Goal: Check status

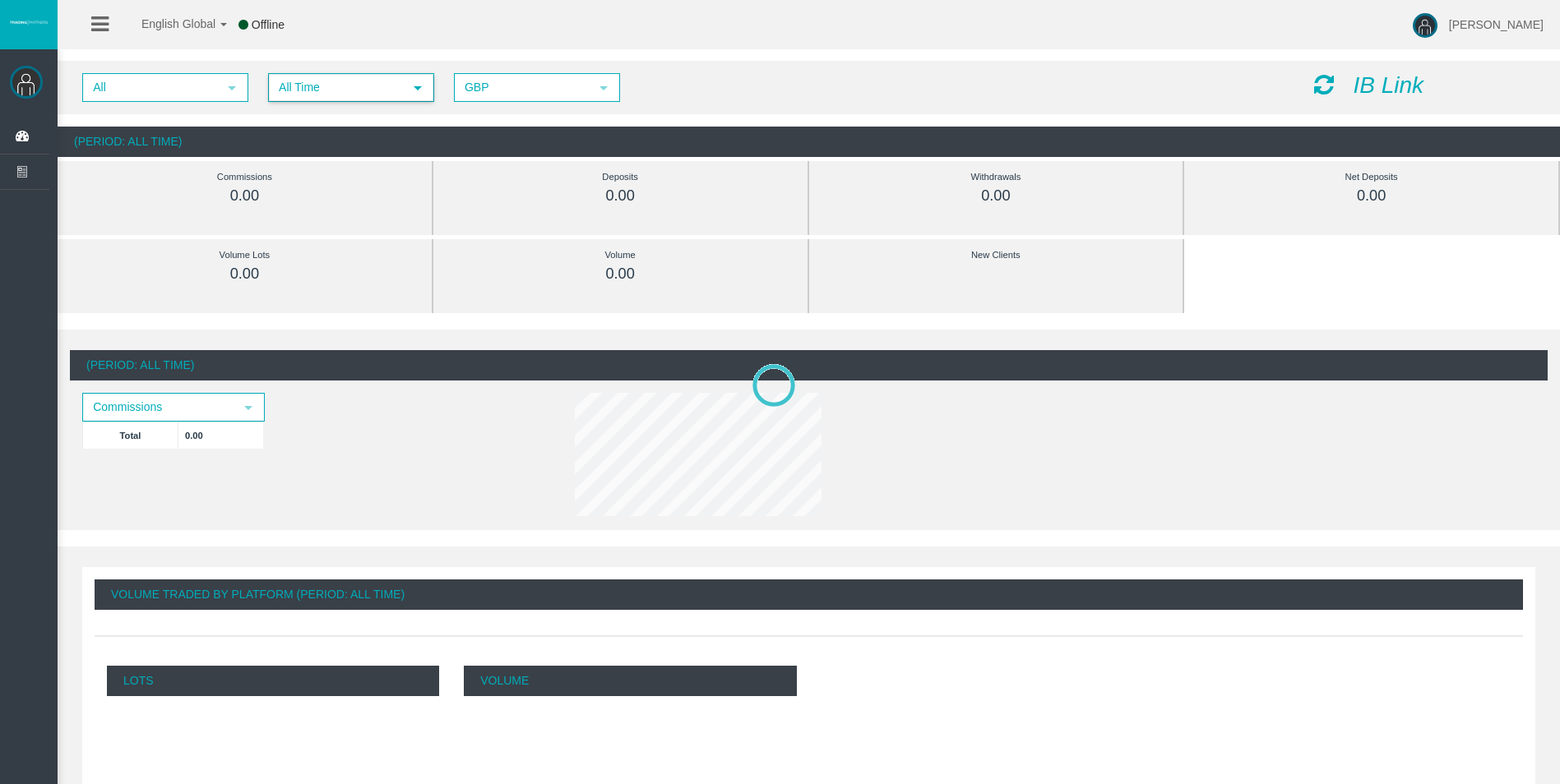
click at [358, 96] on span "All Time" at bounding box center [337, 87] width 133 height 25
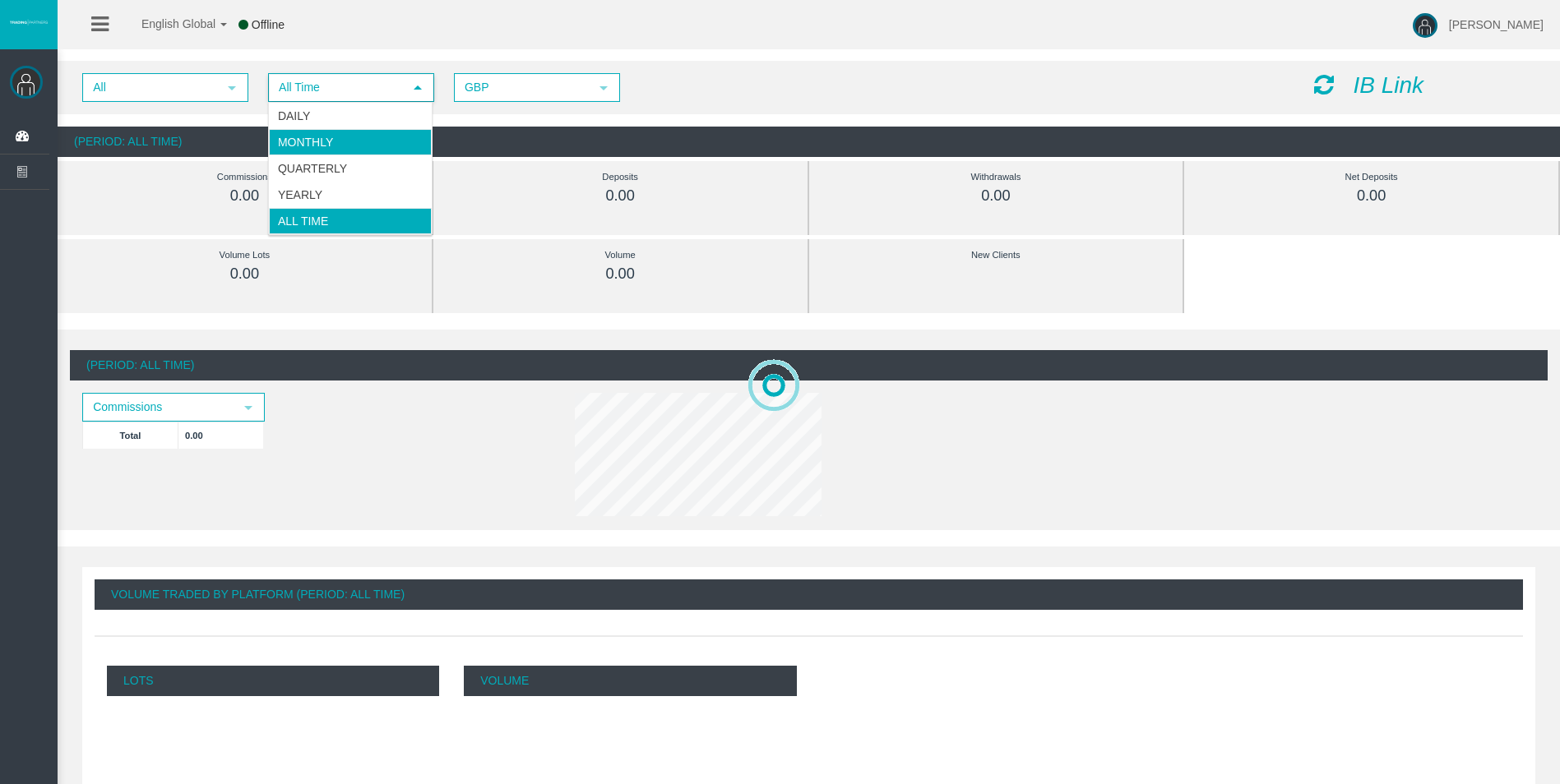
click at [360, 112] on li "Daily" at bounding box center [351, 116] width 163 height 26
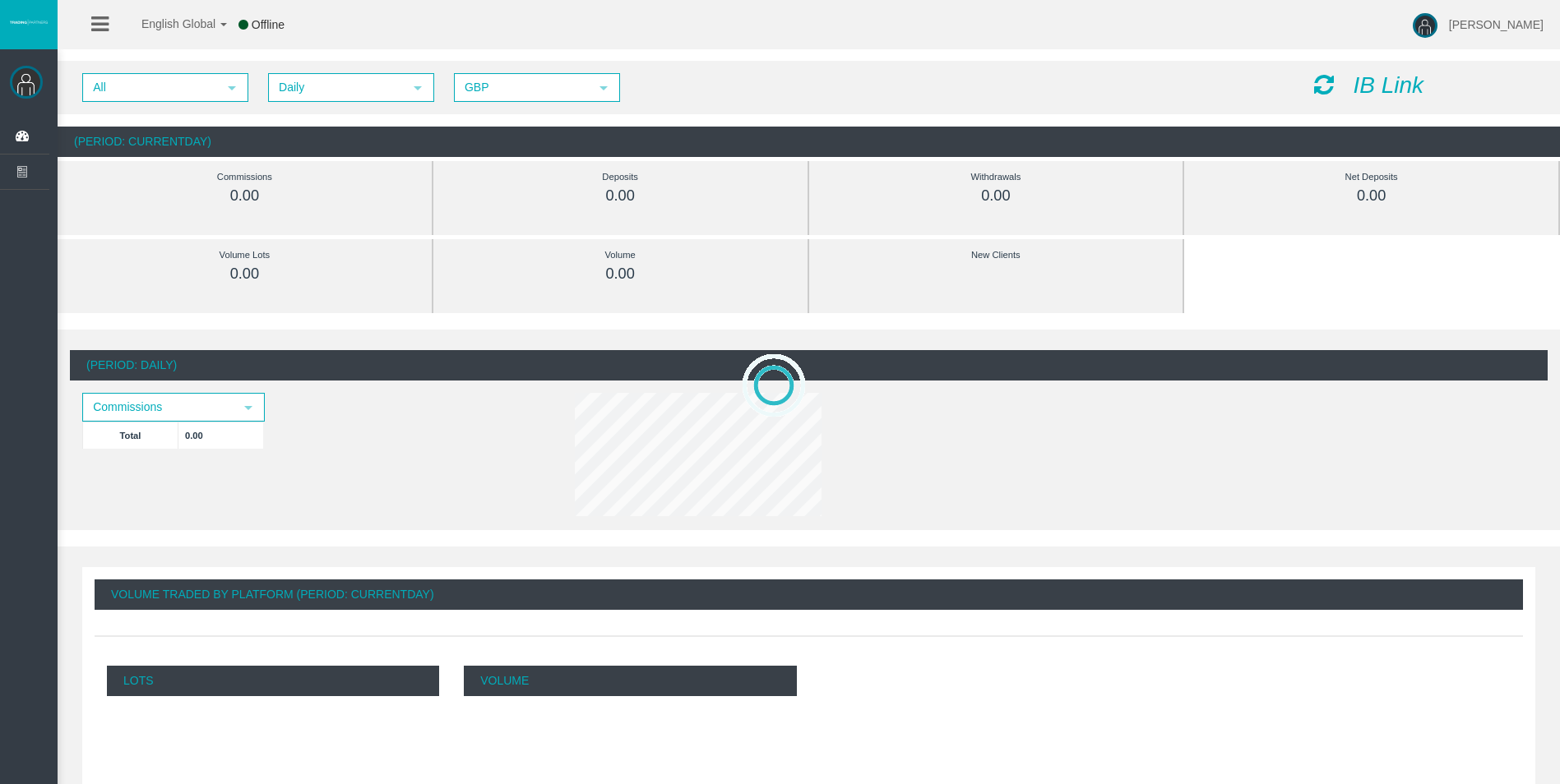
click at [1325, 81] on icon at bounding box center [1323, 84] width 20 height 23
click at [1322, 81] on icon at bounding box center [1323, 84] width 20 height 23
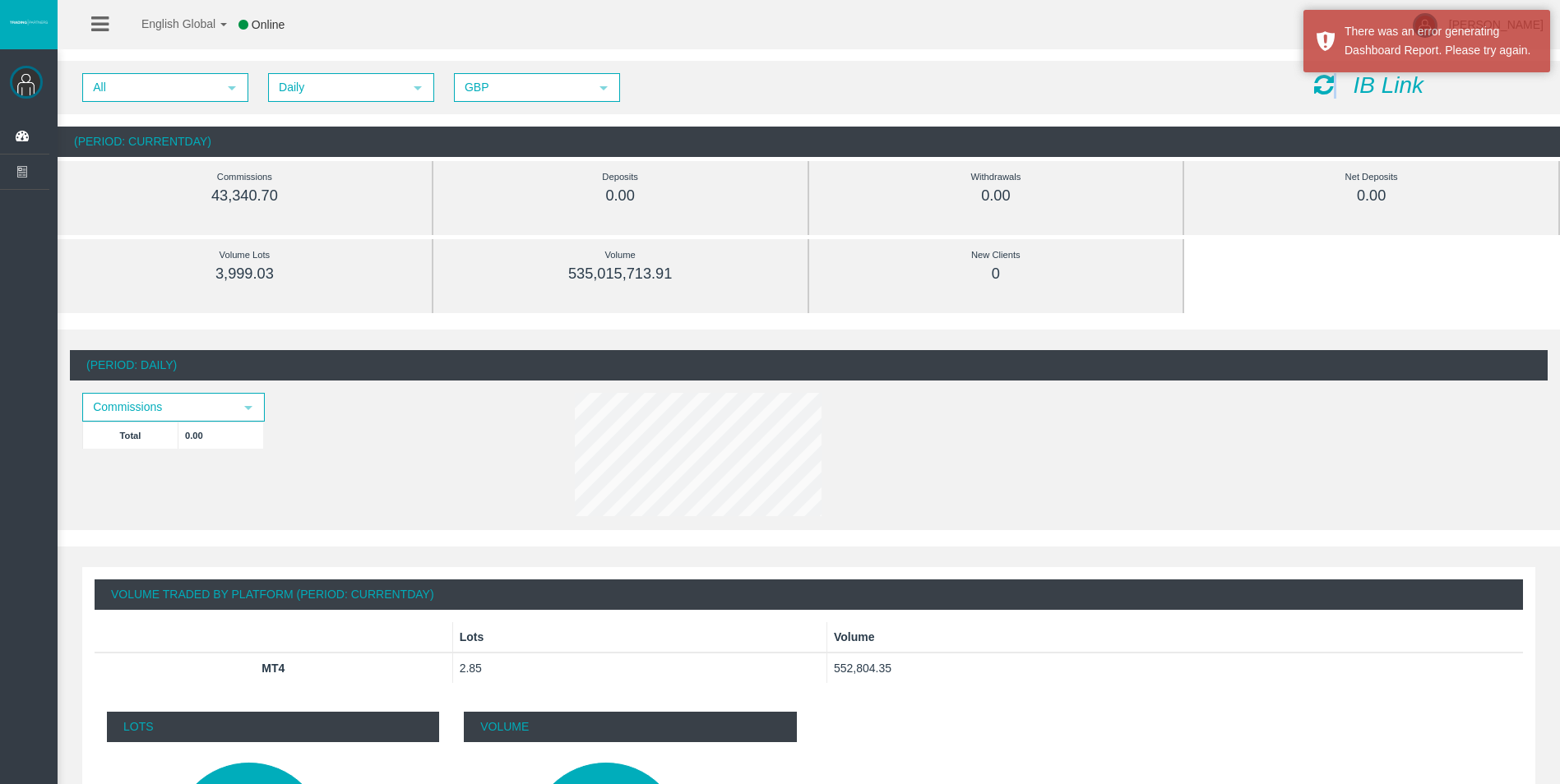
drag, startPoint x: 1326, startPoint y: 84, endPoint x: 1343, endPoint y: 95, distance: 20.2
click at [1337, 92] on div "IB Link" at bounding box center [1424, 85] width 245 height 25
click at [1318, 79] on icon at bounding box center [1323, 84] width 20 height 23
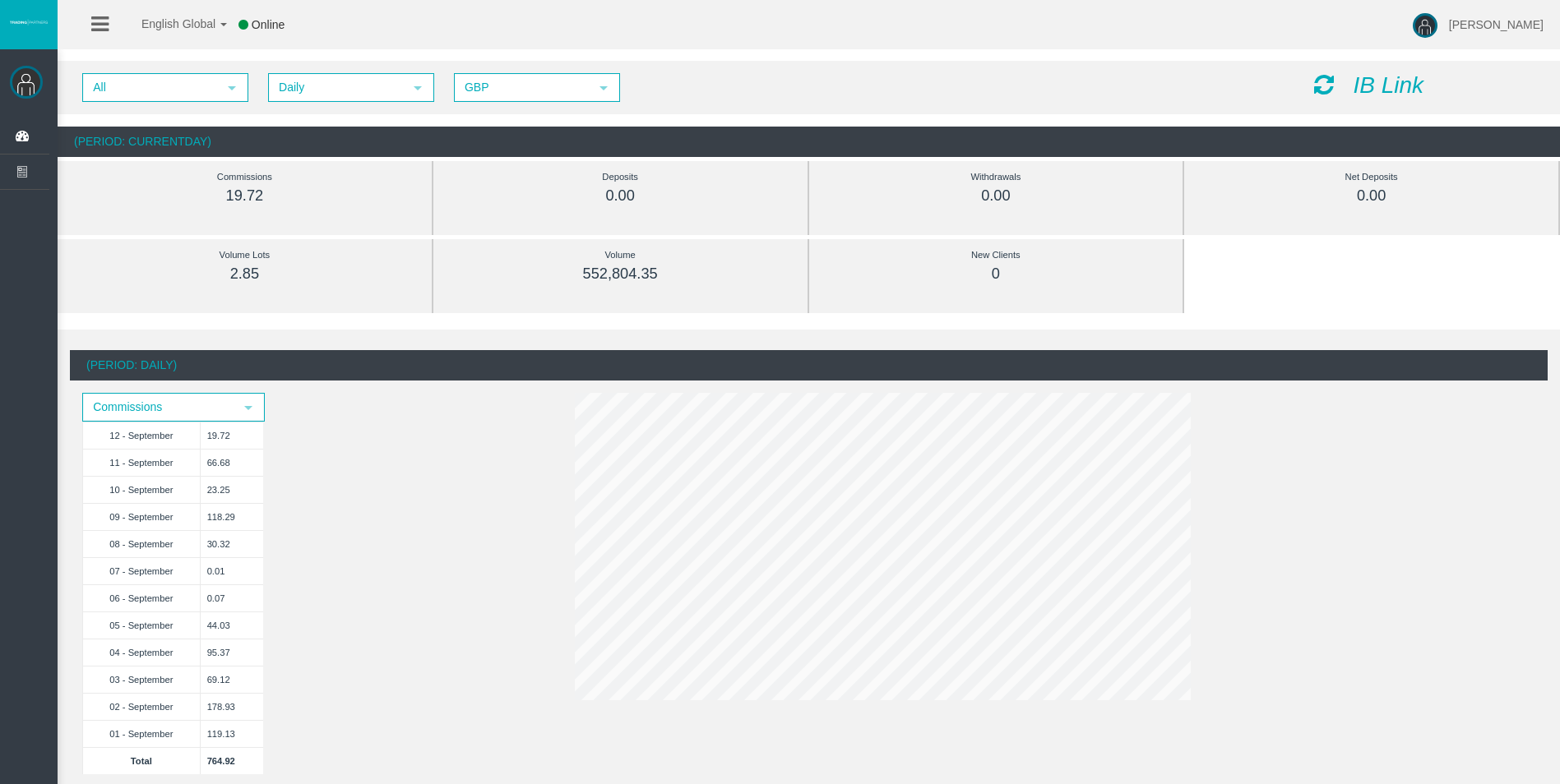
click at [976, 372] on div "(Period: Daily)" at bounding box center [809, 365] width 1478 height 31
